Goal: Task Accomplishment & Management: Manage account settings

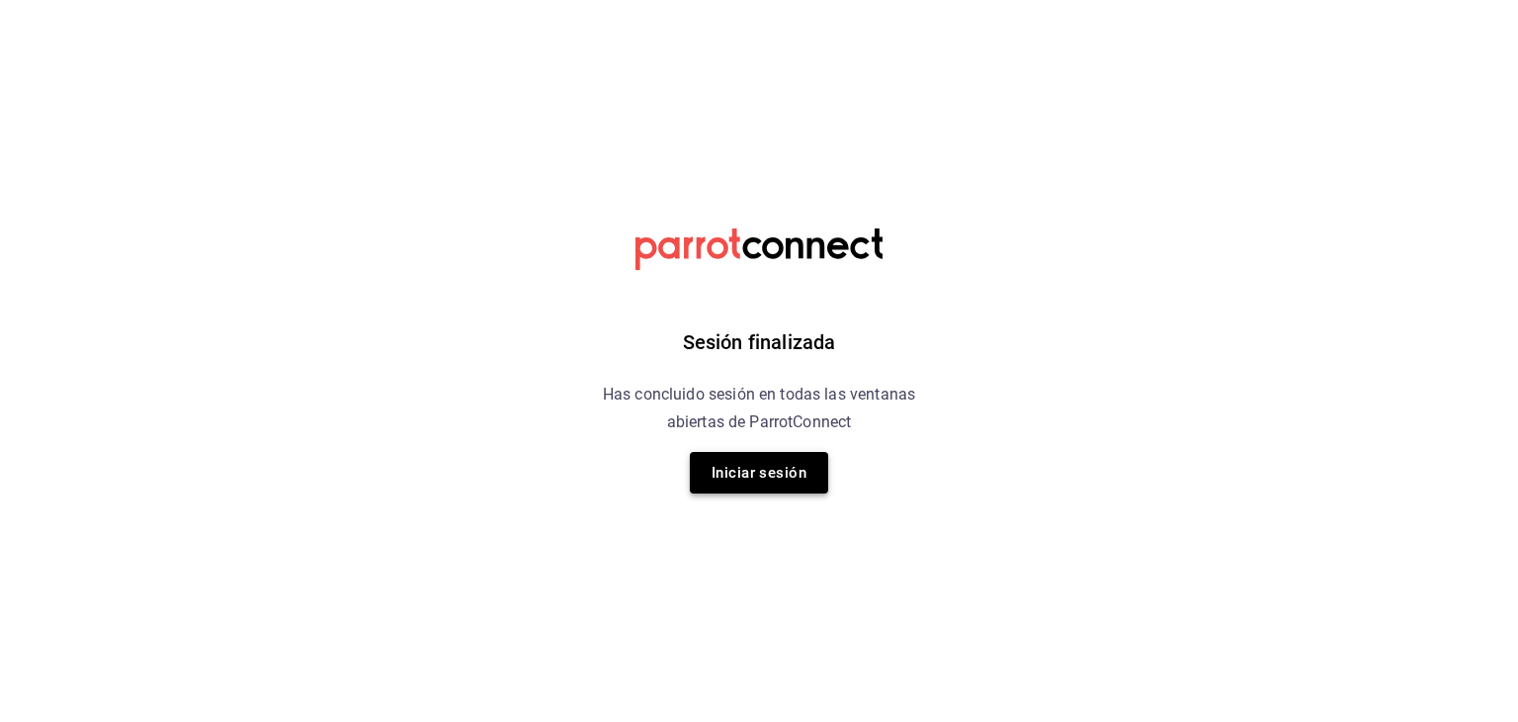
click at [787, 483] on button "Iniciar sesión" at bounding box center [759, 473] width 138 height 42
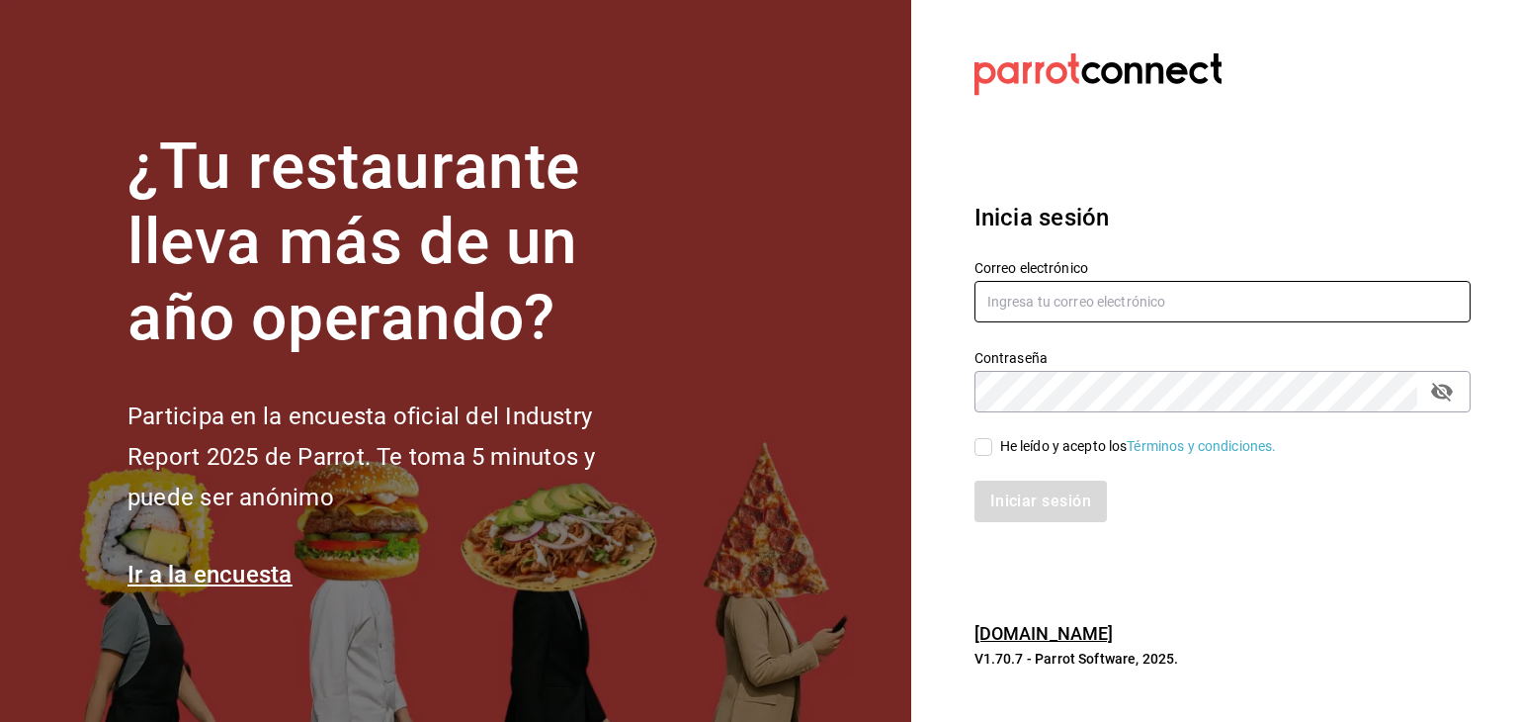
type input "[EMAIL_ADDRESS][DOMAIN_NAME]"
click at [987, 443] on input "He leído y acepto los Términos y condiciones." at bounding box center [984, 447] width 18 height 18
checkbox input "true"
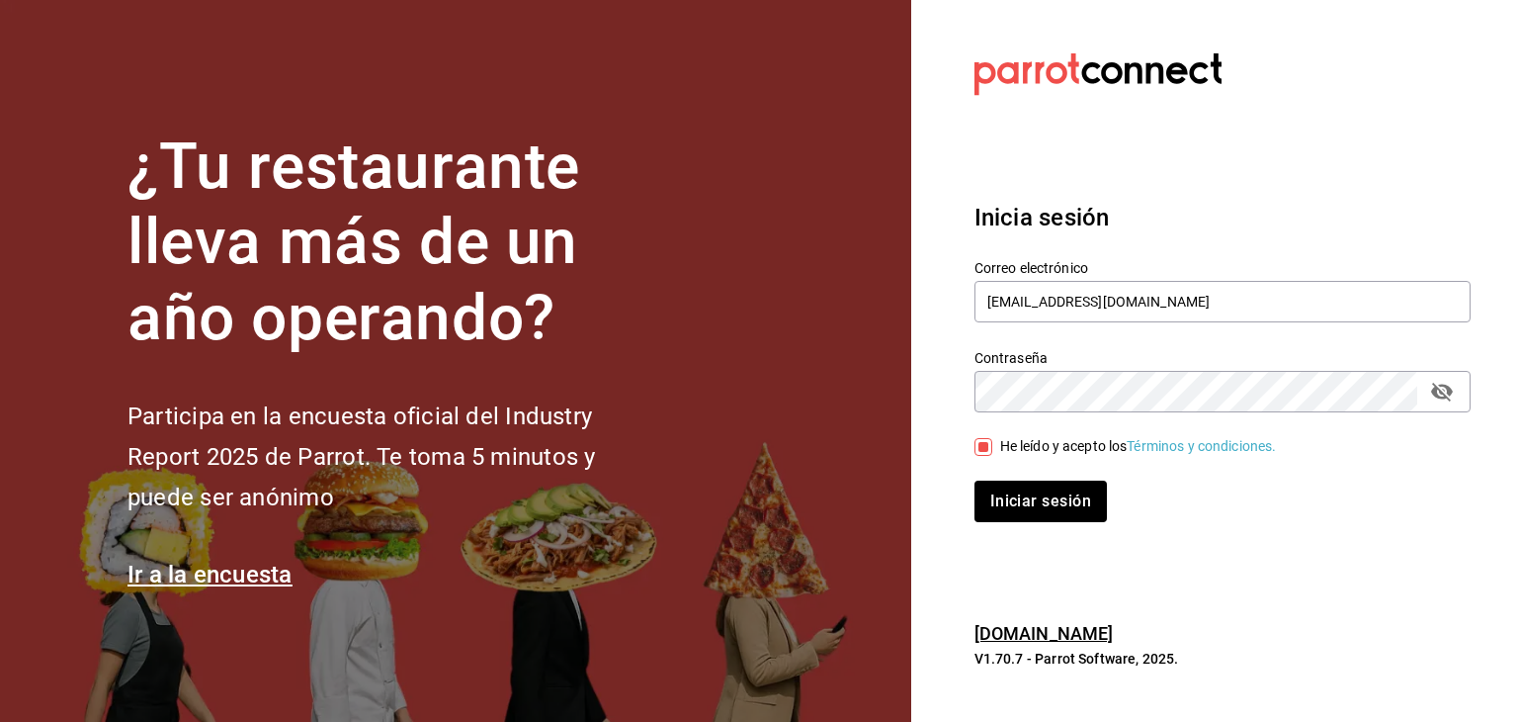
click at [1268, 146] on section "Datos incorrectos. Verifica que tu Correo o Contraseña estén bien escritos. Ini…" at bounding box center [1214, 361] width 607 height 722
click at [1054, 506] on button "Iniciar sesión" at bounding box center [1042, 501] width 134 height 42
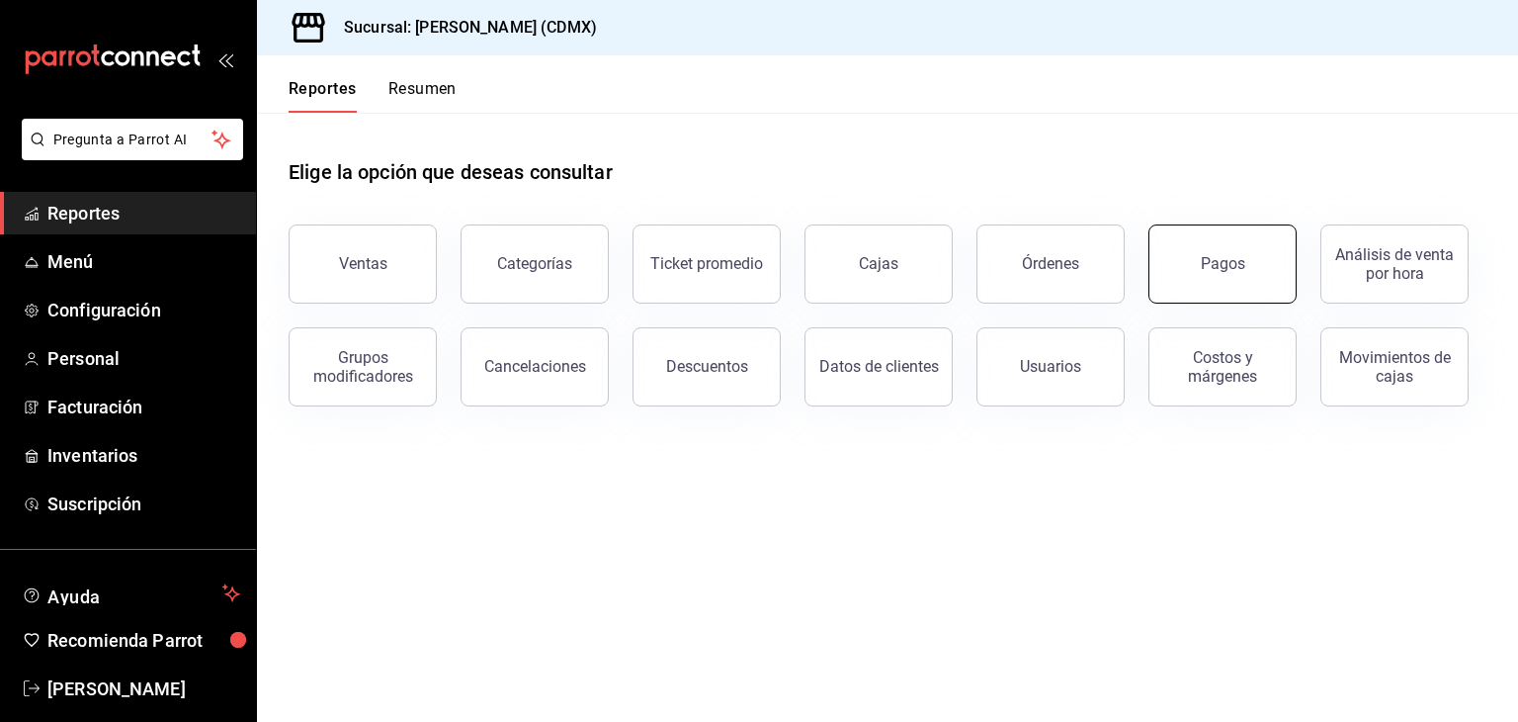
click at [1182, 271] on button "Pagos" at bounding box center [1223, 263] width 148 height 79
